Goal: Task Accomplishment & Management: Complete application form

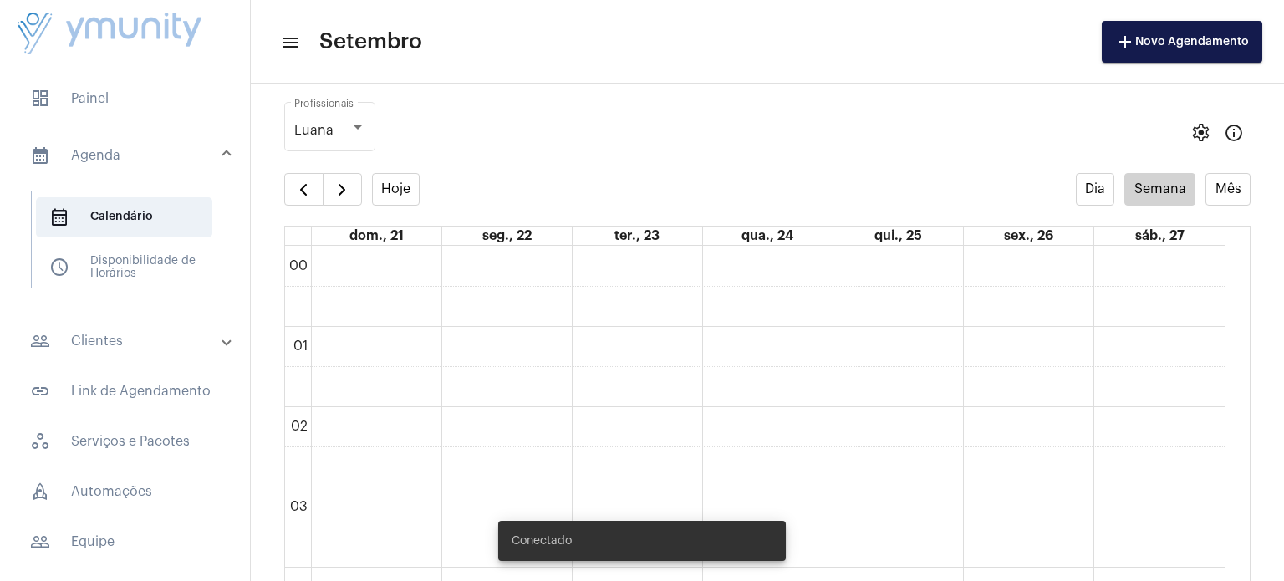
scroll to position [481, 0]
click at [341, 196] on span "button" at bounding box center [342, 190] width 20 height 20
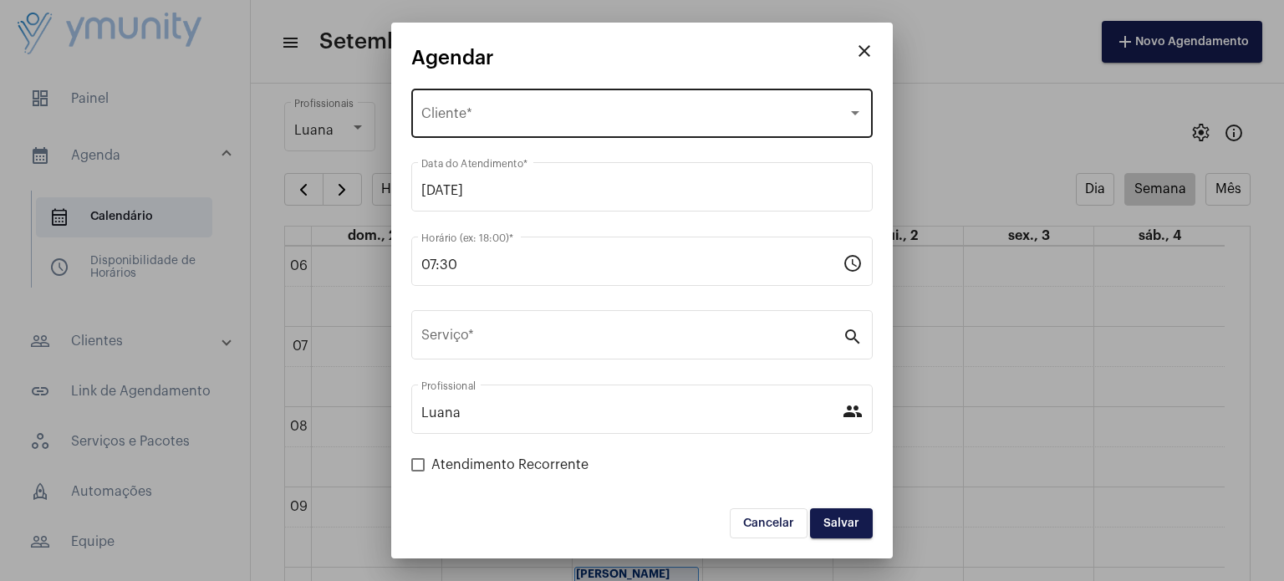
click at [516, 116] on span "Selecione o Cliente" at bounding box center [634, 116] width 426 height 15
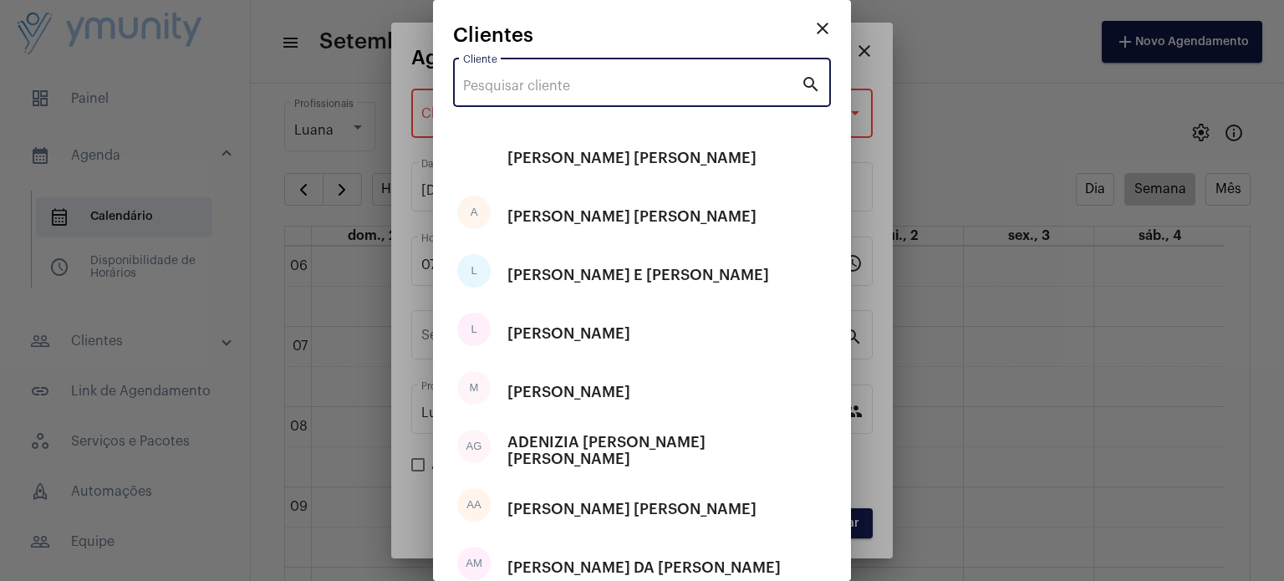
click at [514, 89] on input "Cliente" at bounding box center [632, 86] width 338 height 15
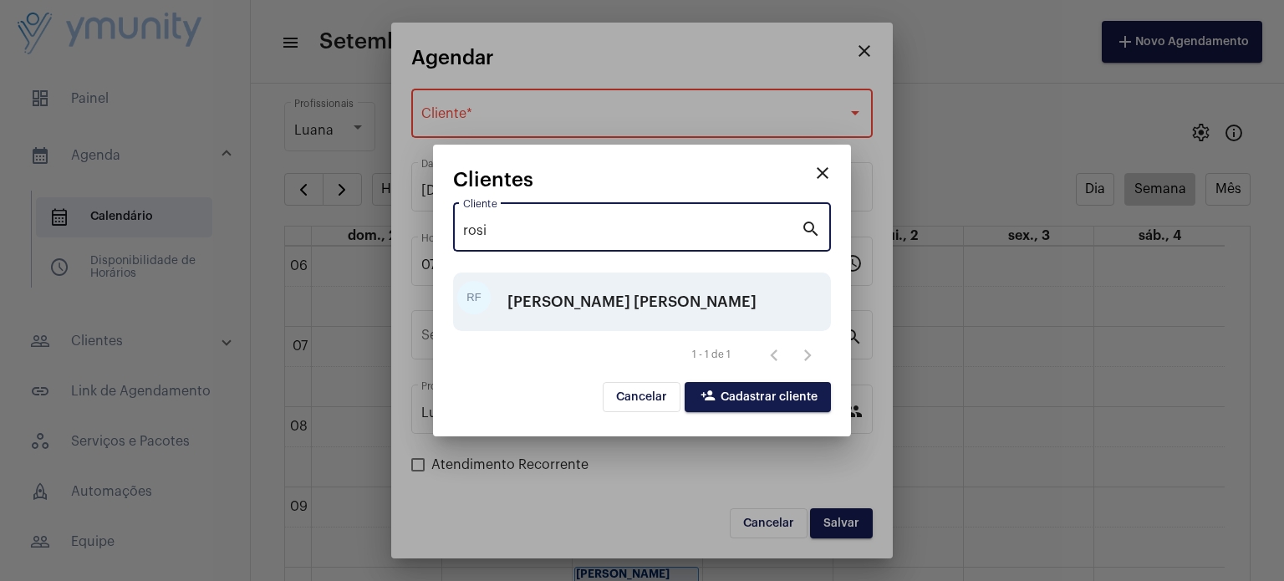
type input "rosi"
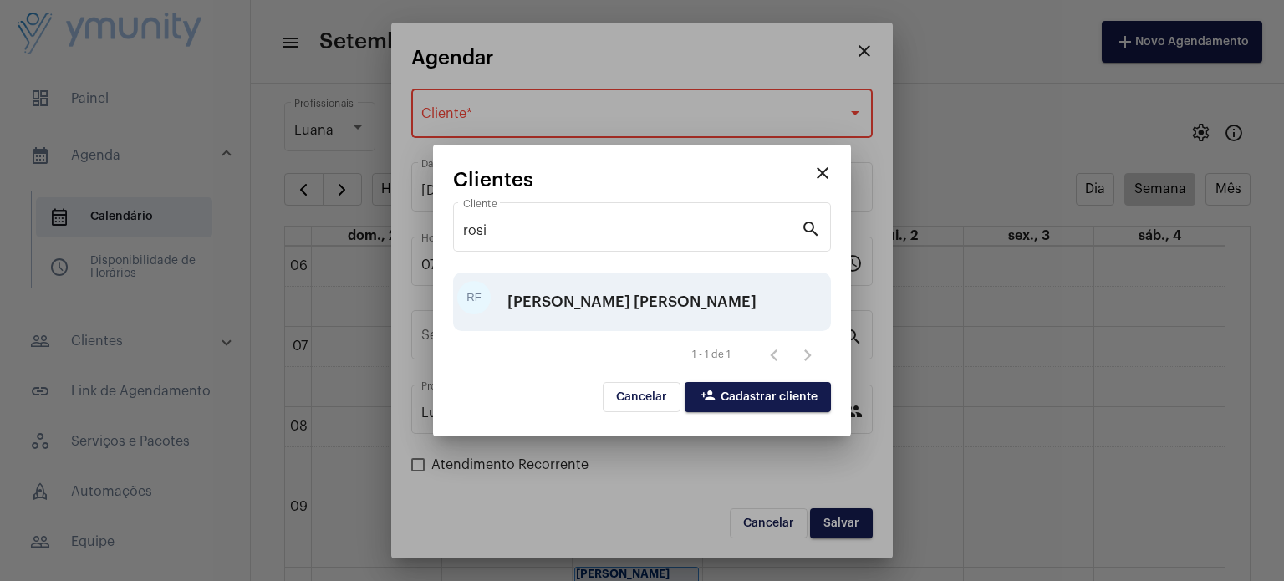
click at [631, 314] on div "[PERSON_NAME] [PERSON_NAME]" at bounding box center [631, 302] width 249 height 50
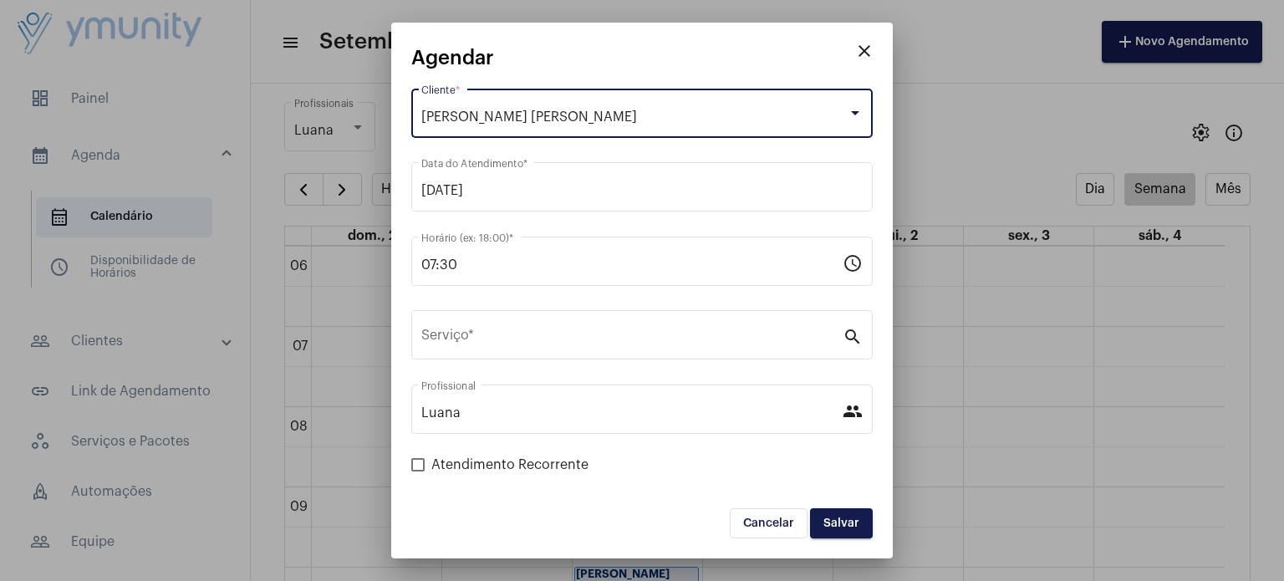
drag, startPoint x: 611, startPoint y: 114, endPoint x: 492, endPoint y: 123, distance: 119.0
click at [492, 123] on div "[PERSON_NAME] [PERSON_NAME]" at bounding box center [634, 116] width 426 height 15
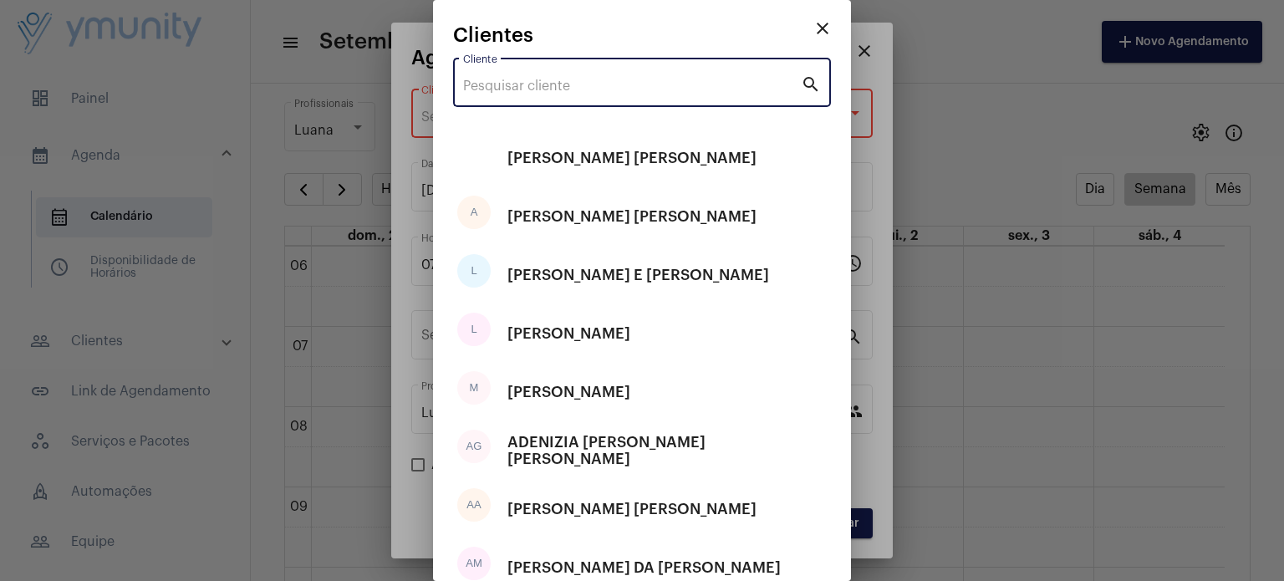
click at [520, 89] on input "Cliente" at bounding box center [632, 86] width 338 height 15
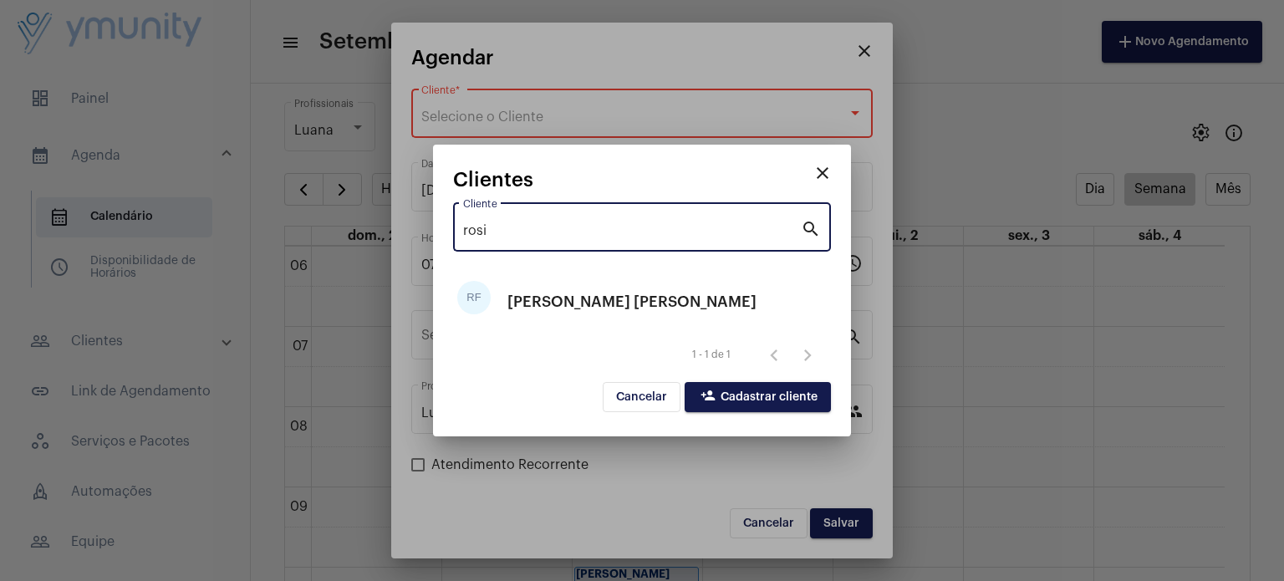
type input "rosi"
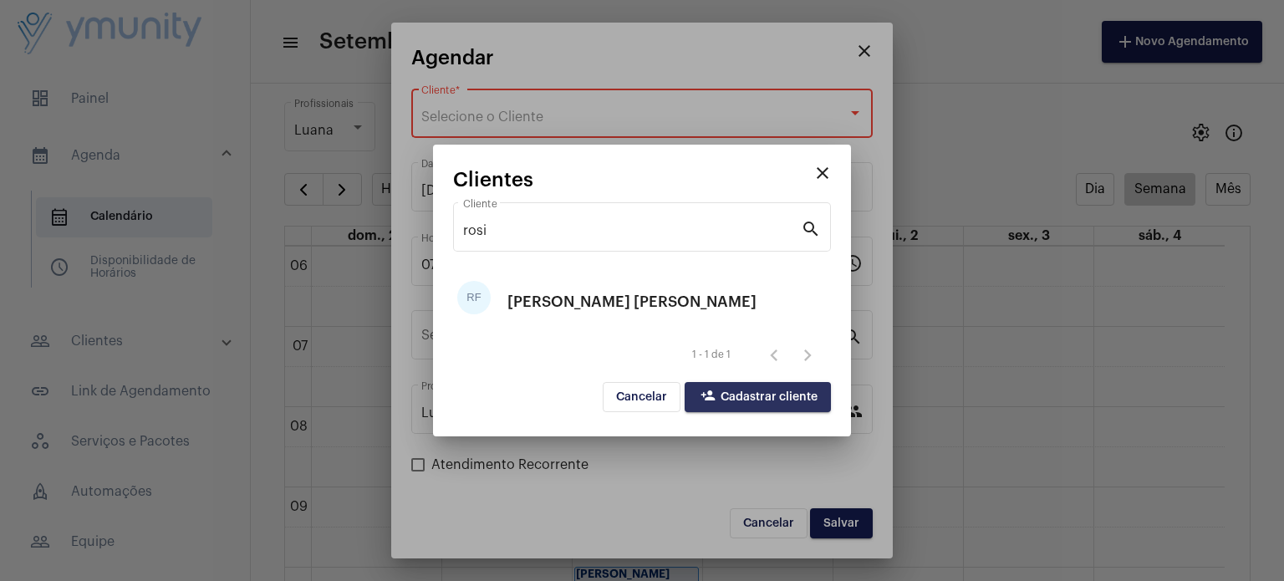
click at [760, 392] on span "person_add Cadastrar cliente" at bounding box center [757, 397] width 119 height 12
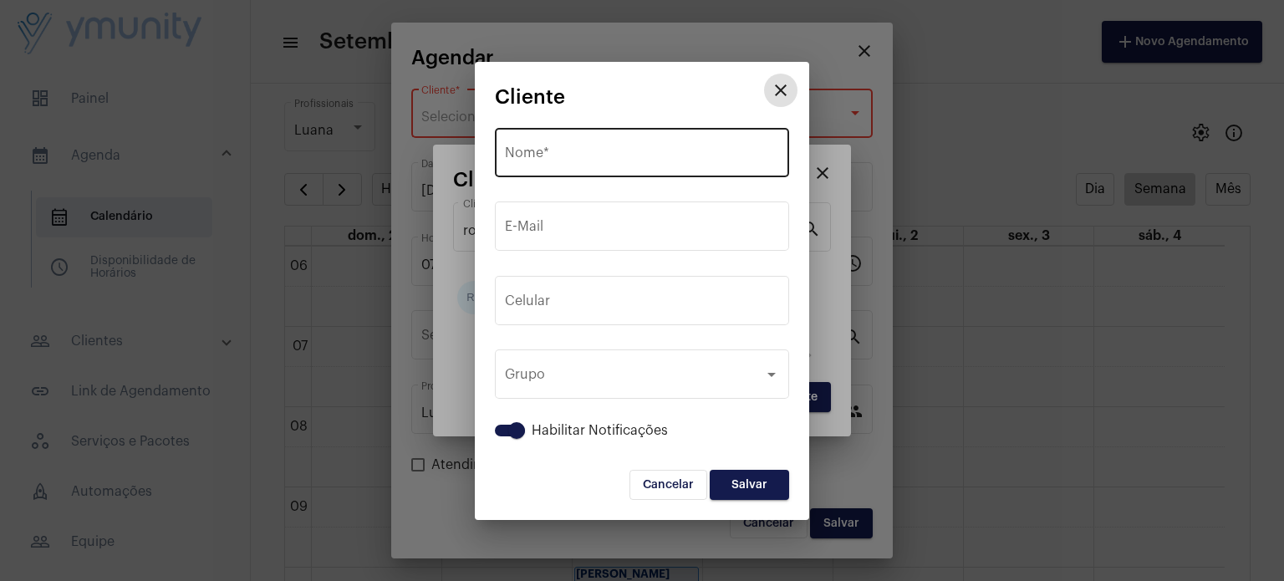
click at [606, 163] on div "Nome *" at bounding box center [642, 151] width 274 height 53
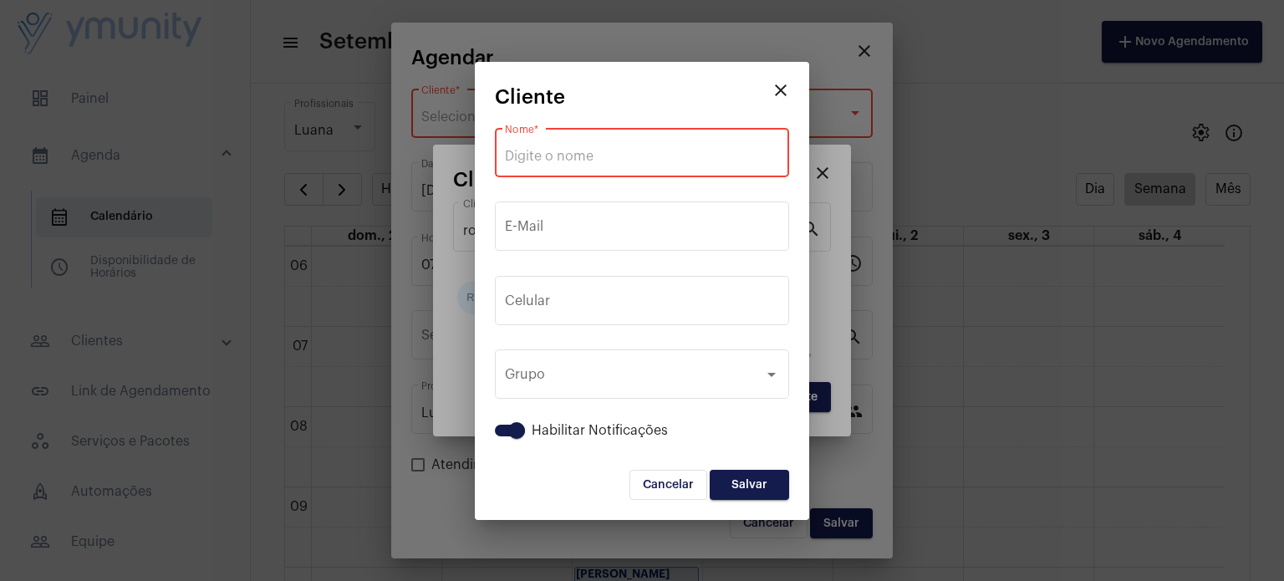
paste input "[PERSON_NAME] [PERSON_NAME]"
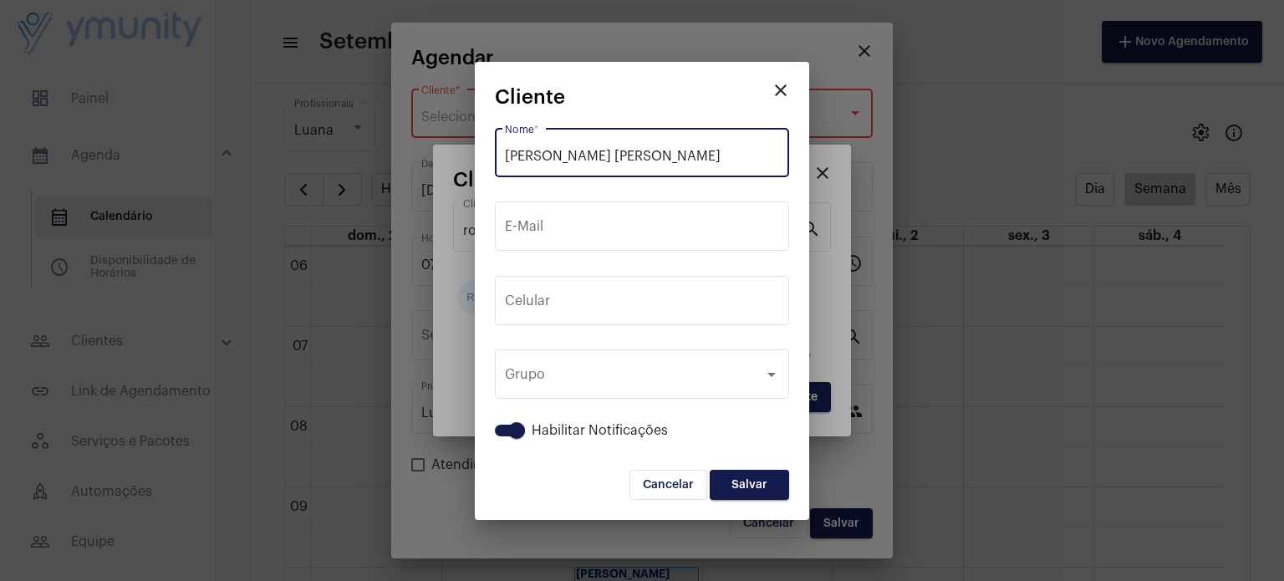
type input "[PERSON_NAME] [PERSON_NAME]"
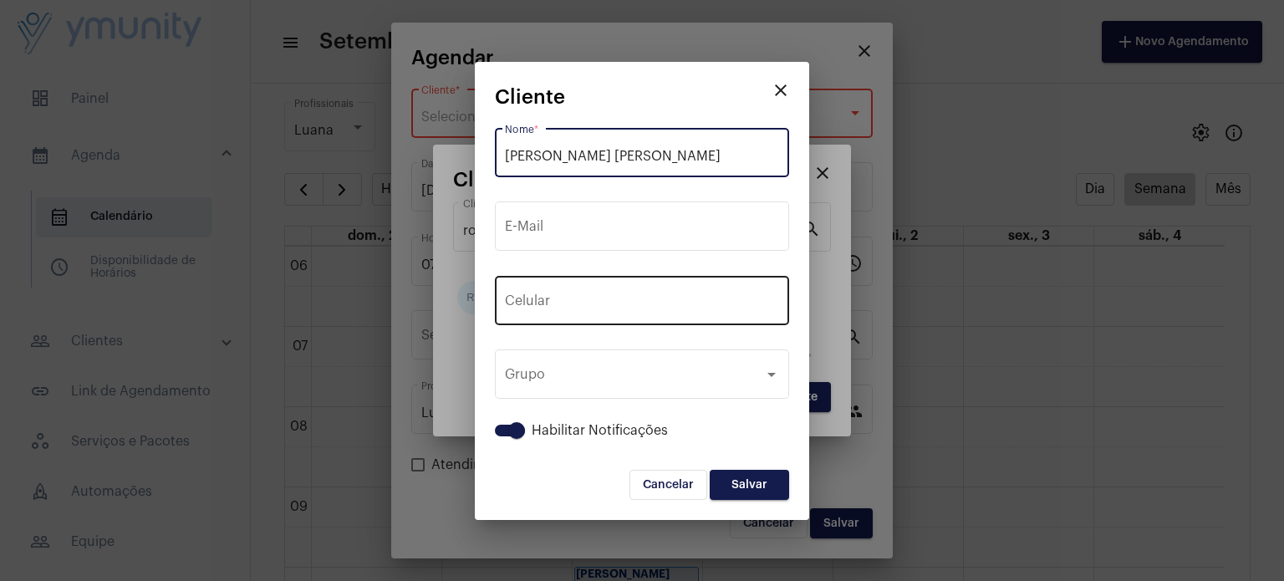
click at [565, 309] on span "+55" at bounding box center [554, 303] width 22 height 13
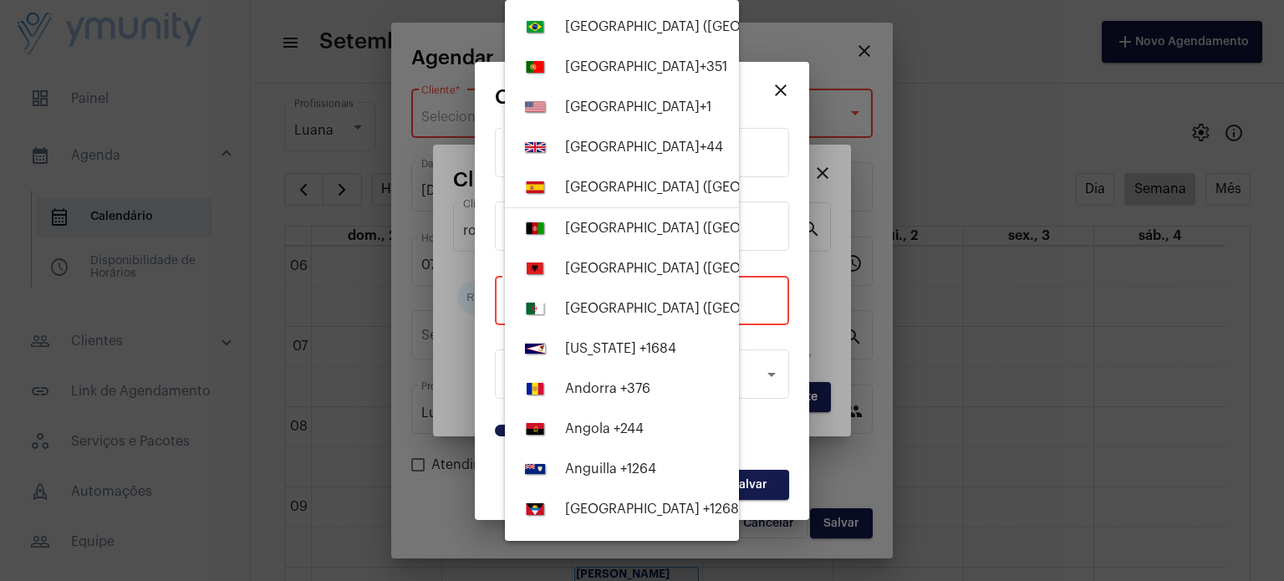
click at [765, 293] on div at bounding box center [642, 290] width 1284 height 581
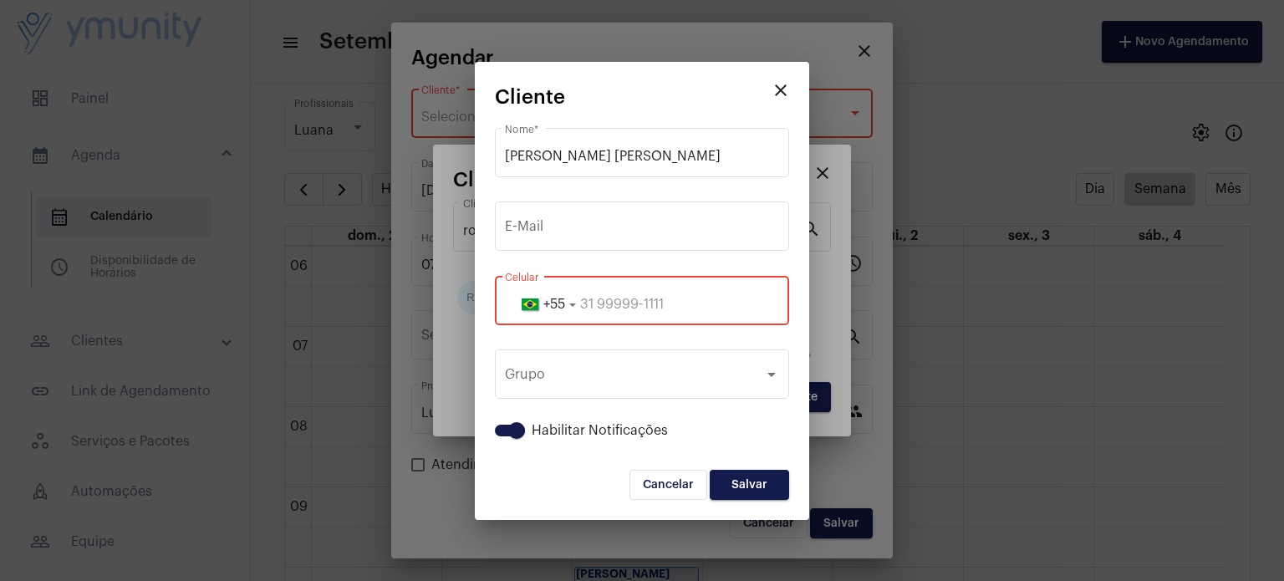
click at [726, 295] on div "+55 Celular" at bounding box center [642, 298] width 274 height 53
paste input "33991809941"
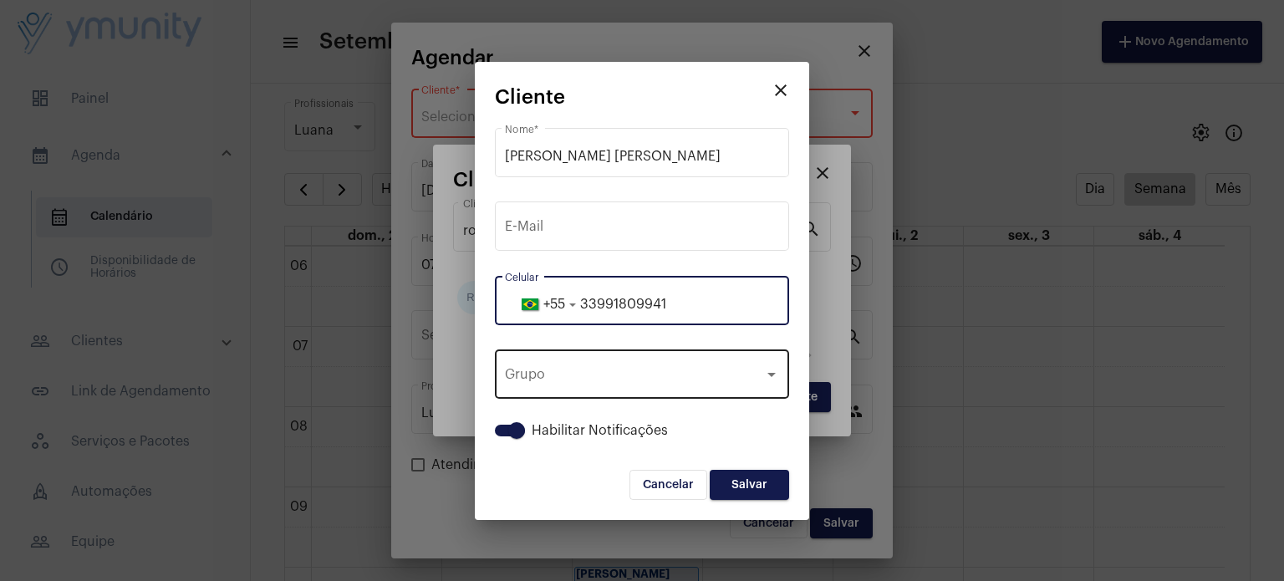
type input "33991809941"
click at [689, 348] on div "Grupo Grupo" at bounding box center [642, 372] width 274 height 53
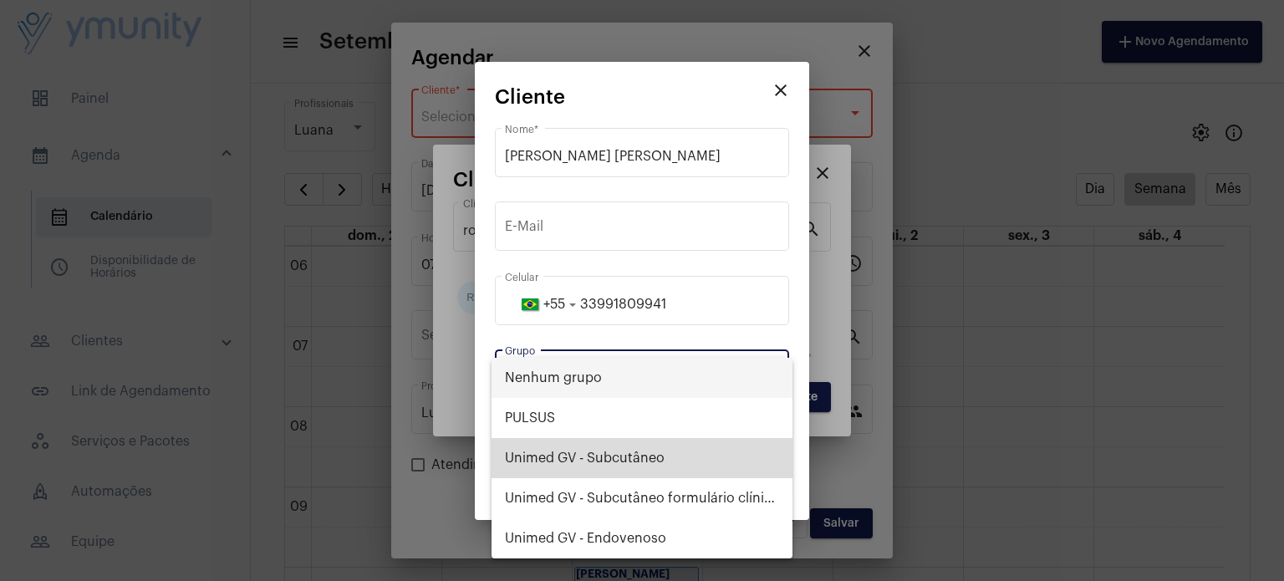
click at [648, 467] on span "Unimed GV - Subcutâneo" at bounding box center [642, 458] width 274 height 40
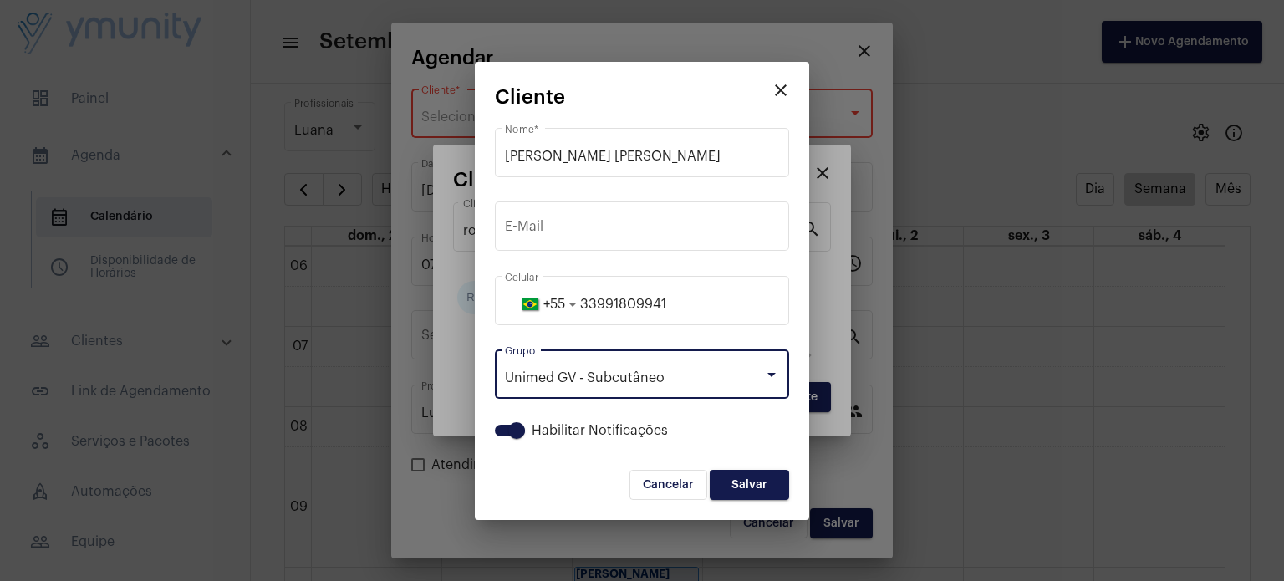
click at [723, 484] on button "Salvar" at bounding box center [748, 485] width 79 height 30
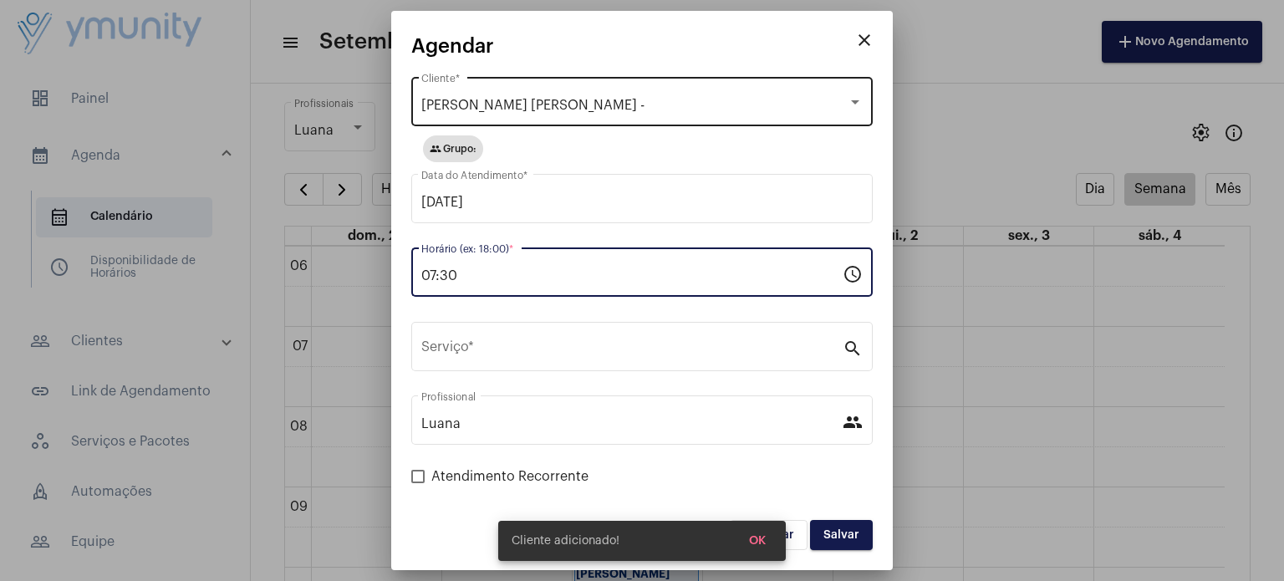
drag, startPoint x: 470, startPoint y: 276, endPoint x: 324, endPoint y: 279, distance: 145.4
click at [324, 279] on div "close Agendar [PERSON_NAME] [PERSON_NAME] - Cliente * group Grupo: [DATE] Data …" at bounding box center [642, 290] width 1284 height 581
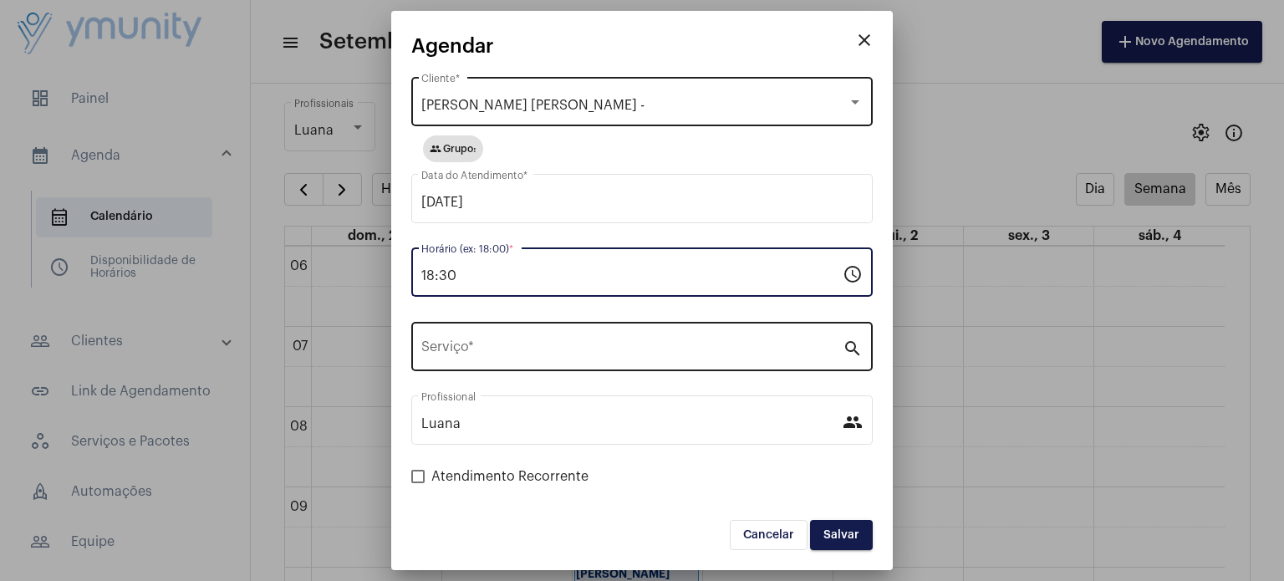
type input "18:30"
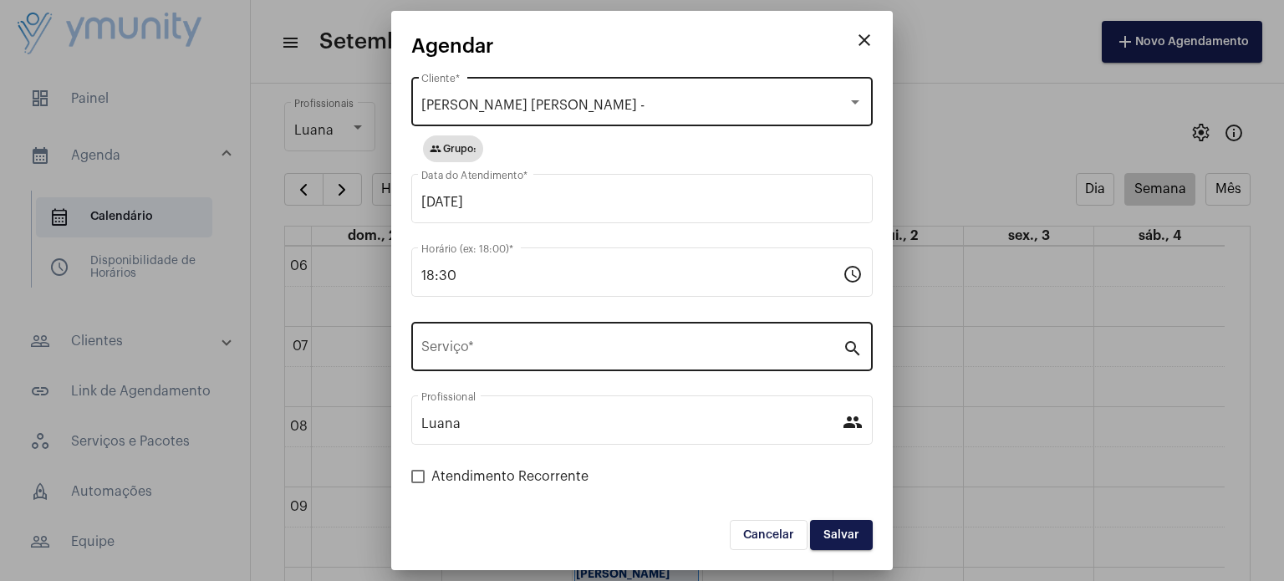
click at [453, 339] on div "Serviço *" at bounding box center [631, 344] width 421 height 53
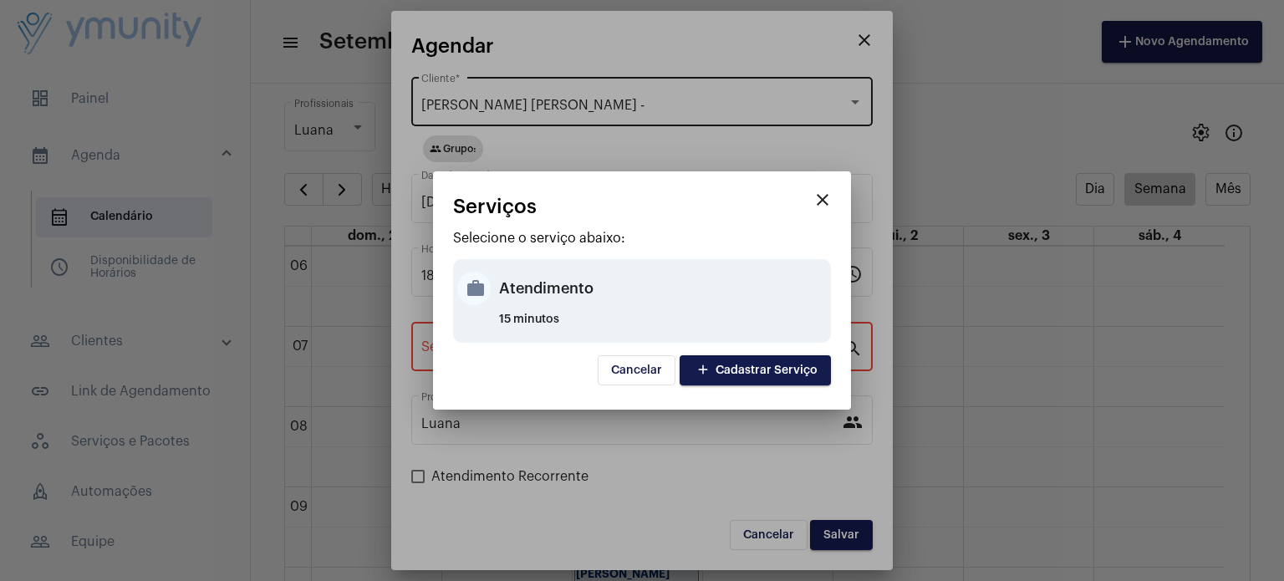
click at [552, 292] on div "Atendimento" at bounding box center [663, 288] width 328 height 50
type input "Atendimento"
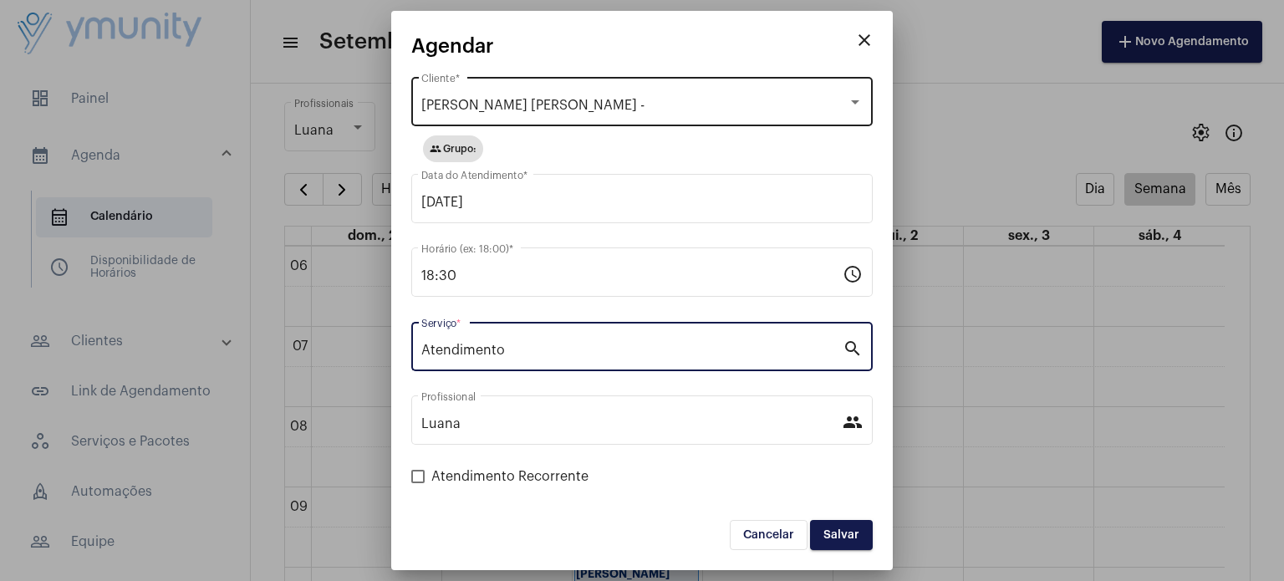
click at [841, 535] on span "Salvar" at bounding box center [841, 535] width 36 height 12
